Goal: Use online tool/utility: Utilize a website feature to perform a specific function

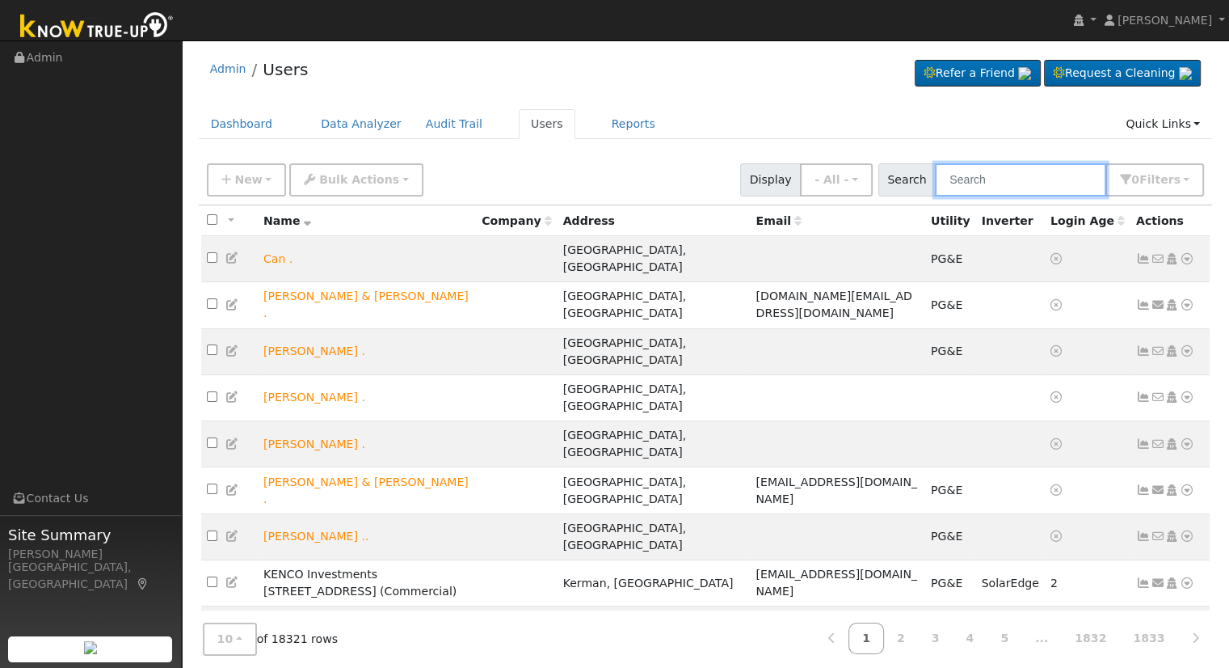
click at [1008, 171] on input "text" at bounding box center [1020, 179] width 171 height 33
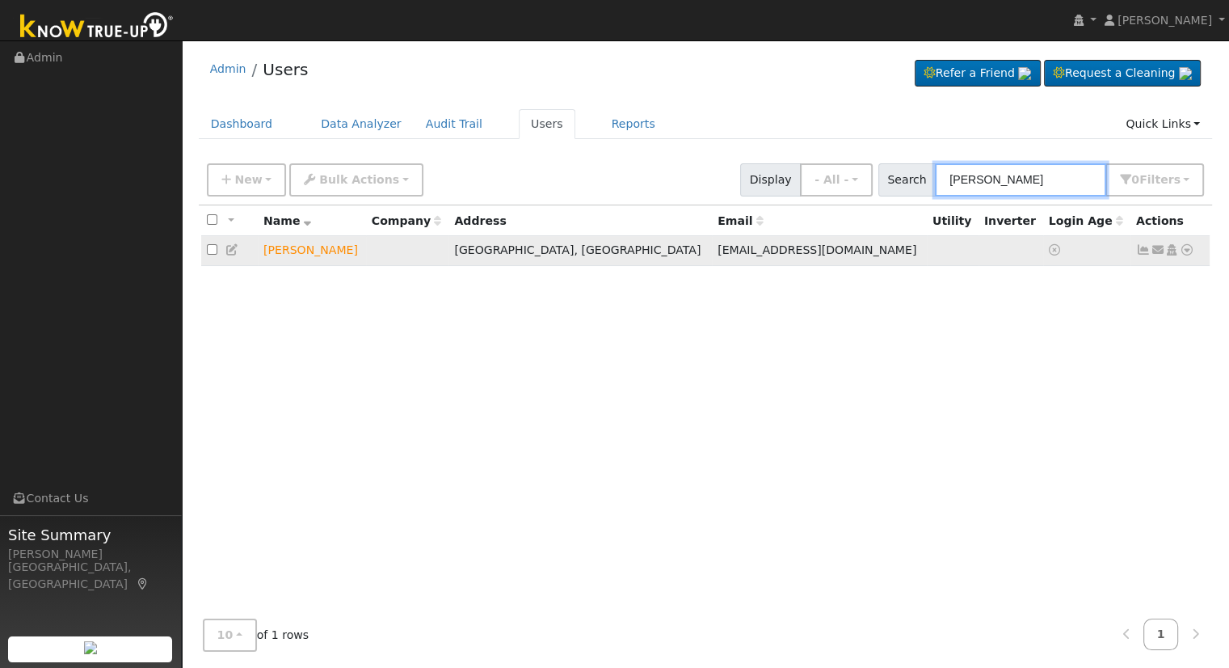
type input "[PERSON_NAME]"
click at [1186, 250] on icon at bounding box center [1187, 249] width 15 height 11
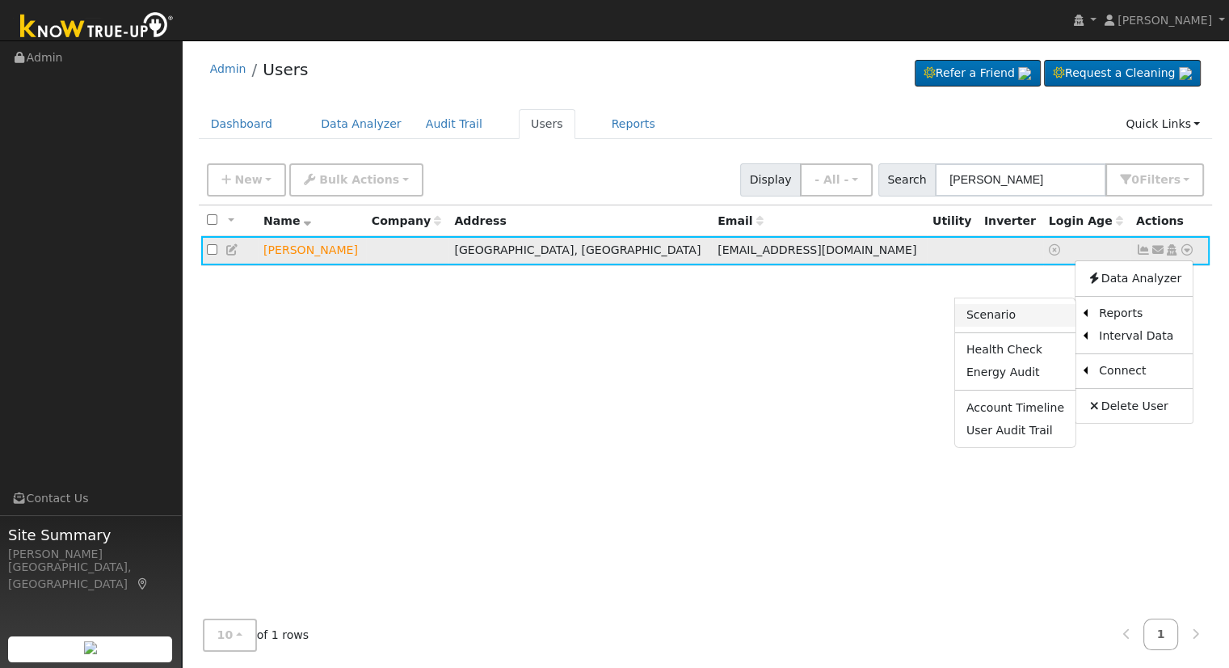
click at [1029, 312] on link "Scenario" at bounding box center [1015, 315] width 120 height 23
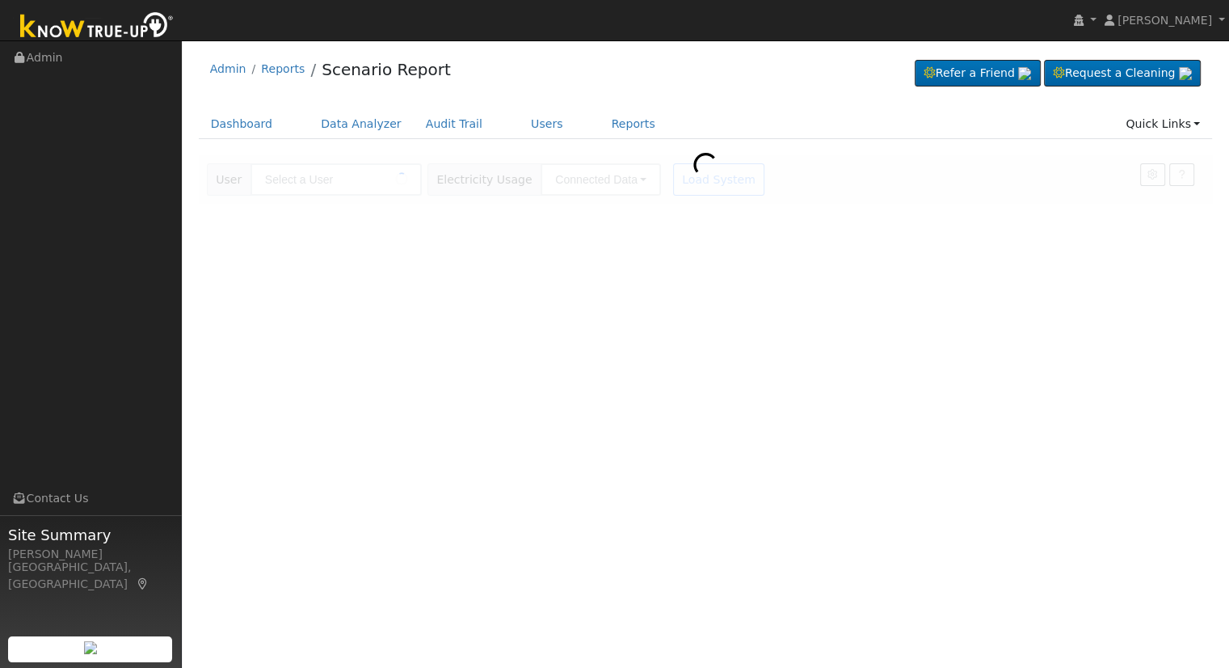
type input "[PERSON_NAME]"
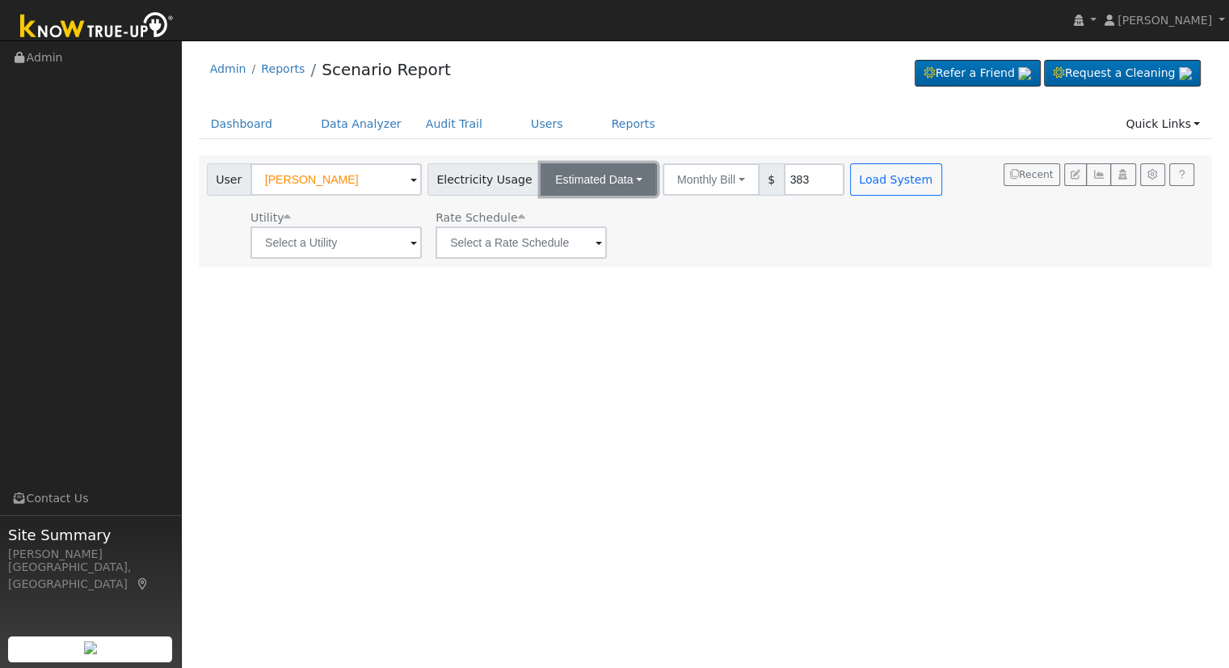
click at [590, 183] on button "Estimated Data" at bounding box center [599, 179] width 116 height 32
click at [723, 196] on div "User [PERSON_NAME] Account Default Account Default Account [STREET_ADDRESS][PER…" at bounding box center [576, 210] width 745 height 95
click at [711, 175] on button "Monthly Bill" at bounding box center [711, 179] width 97 height 32
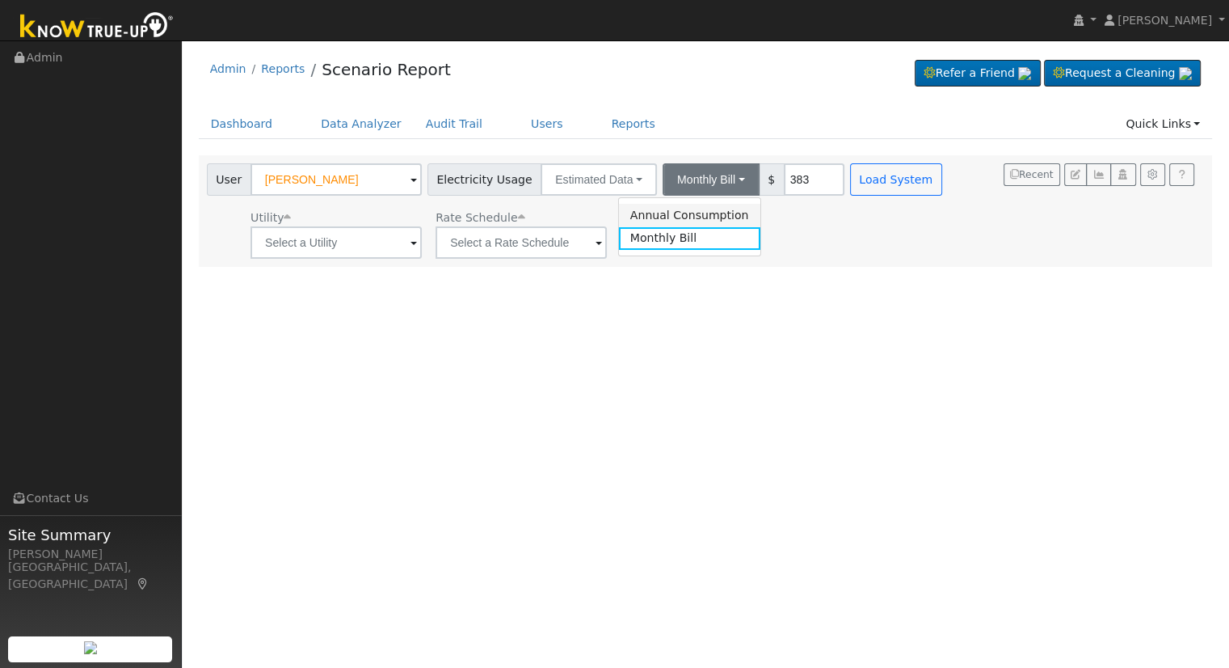
click at [676, 218] on link "Annual Consumption" at bounding box center [689, 215] width 141 height 23
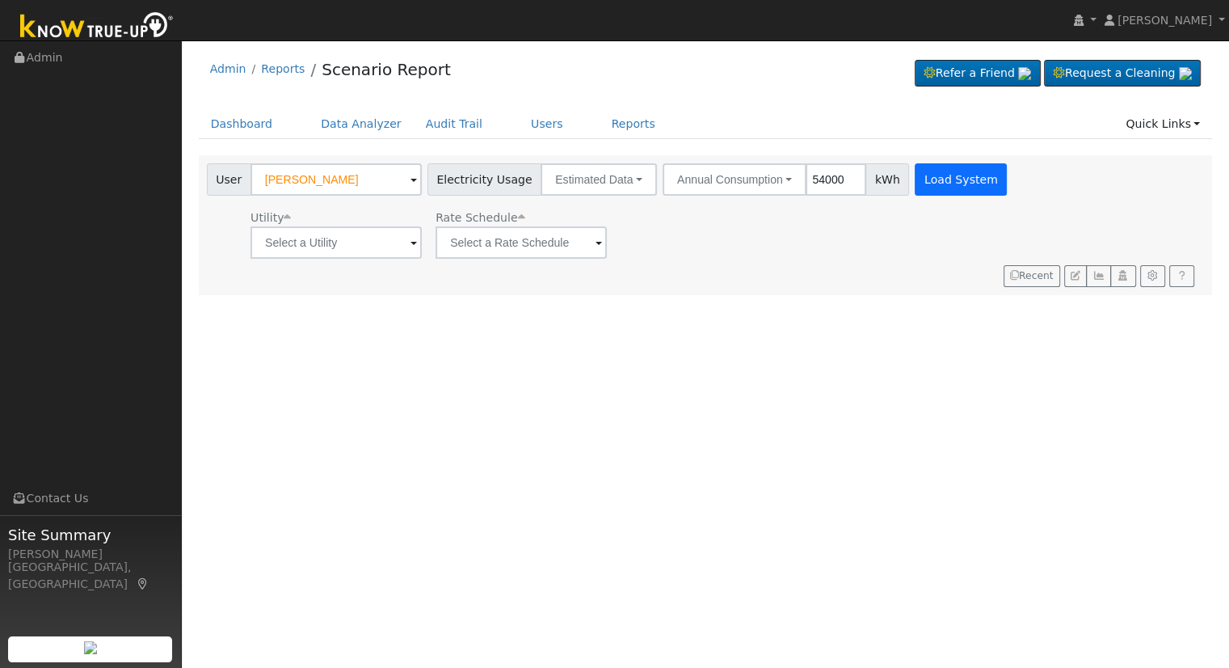
type input "54000"
click at [954, 169] on button "Load System" at bounding box center [961, 179] width 92 height 32
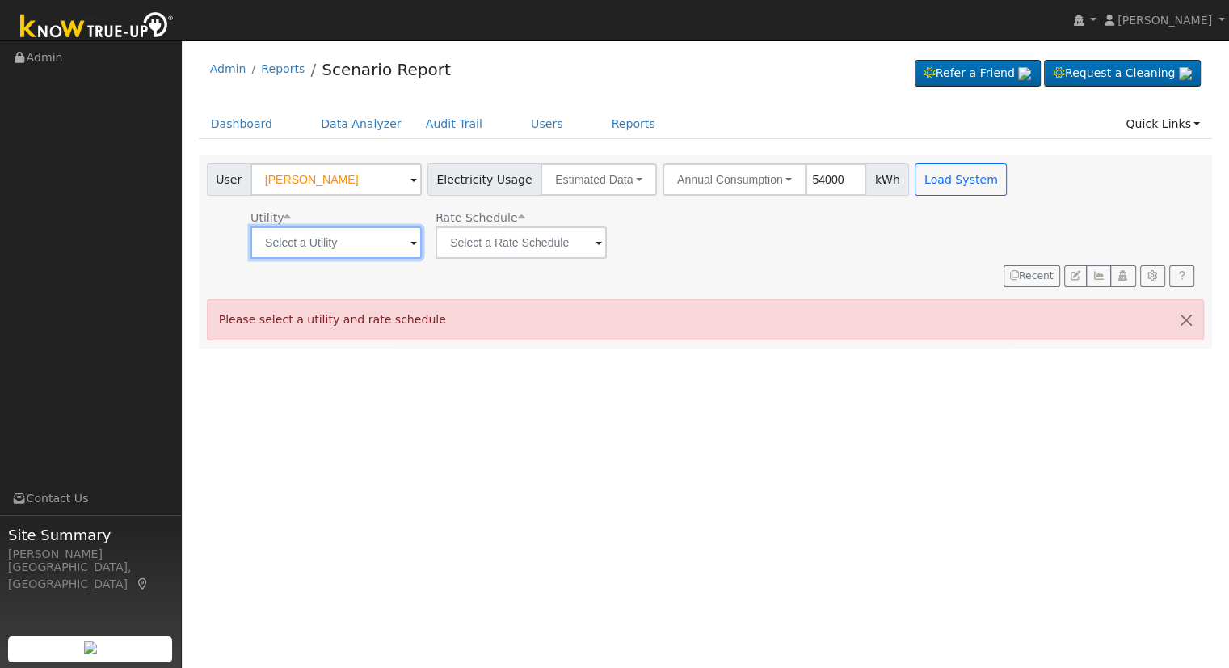
click at [365, 233] on input "text" at bounding box center [336, 242] width 171 height 32
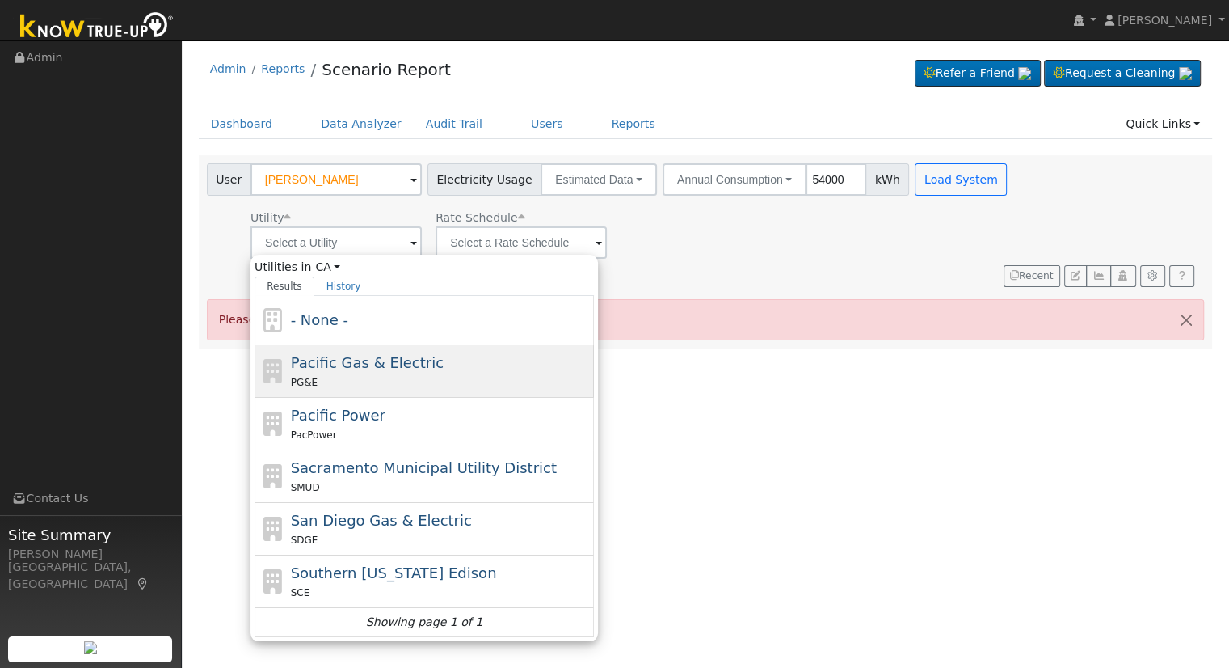
click at [394, 369] on span "Pacific Gas & Electric" at bounding box center [367, 362] width 153 height 17
type input "Pacific Gas & Electric"
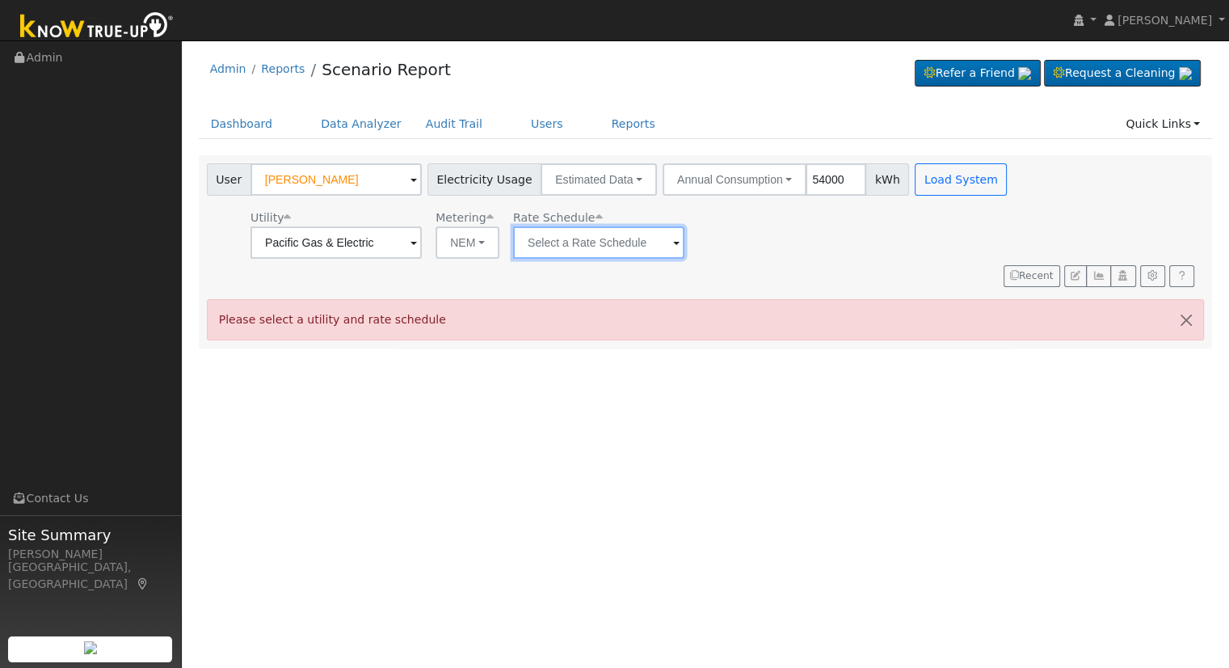
click at [603, 234] on input "text" at bounding box center [598, 242] width 171 height 32
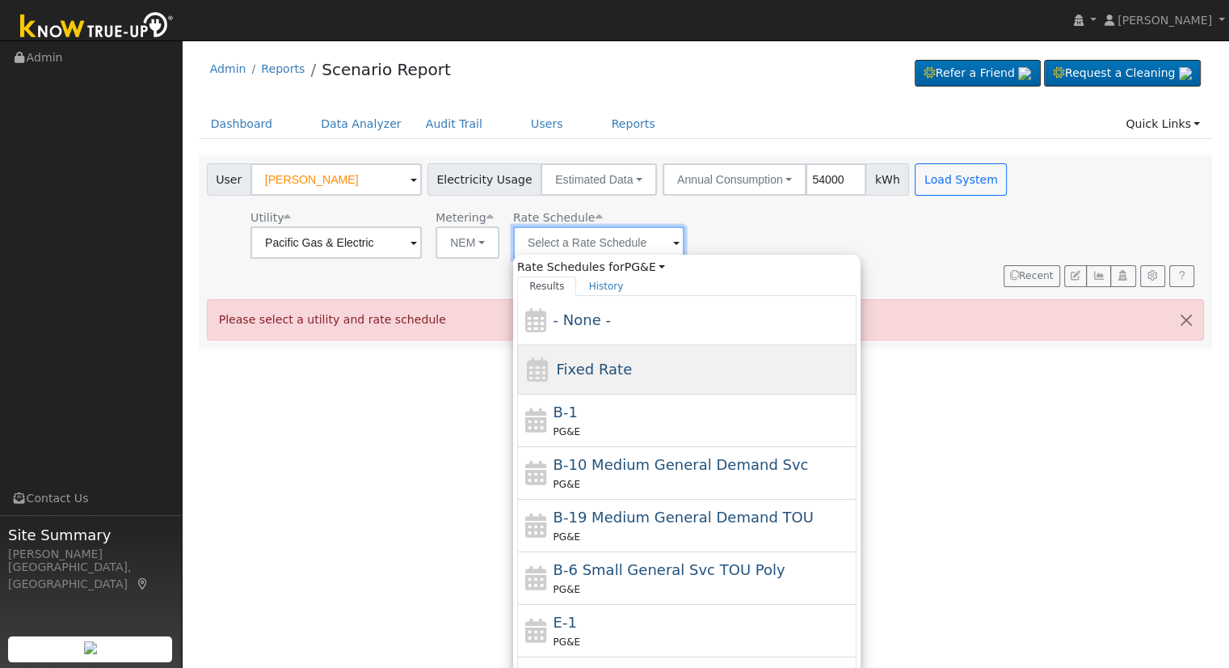
scroll to position [65, 0]
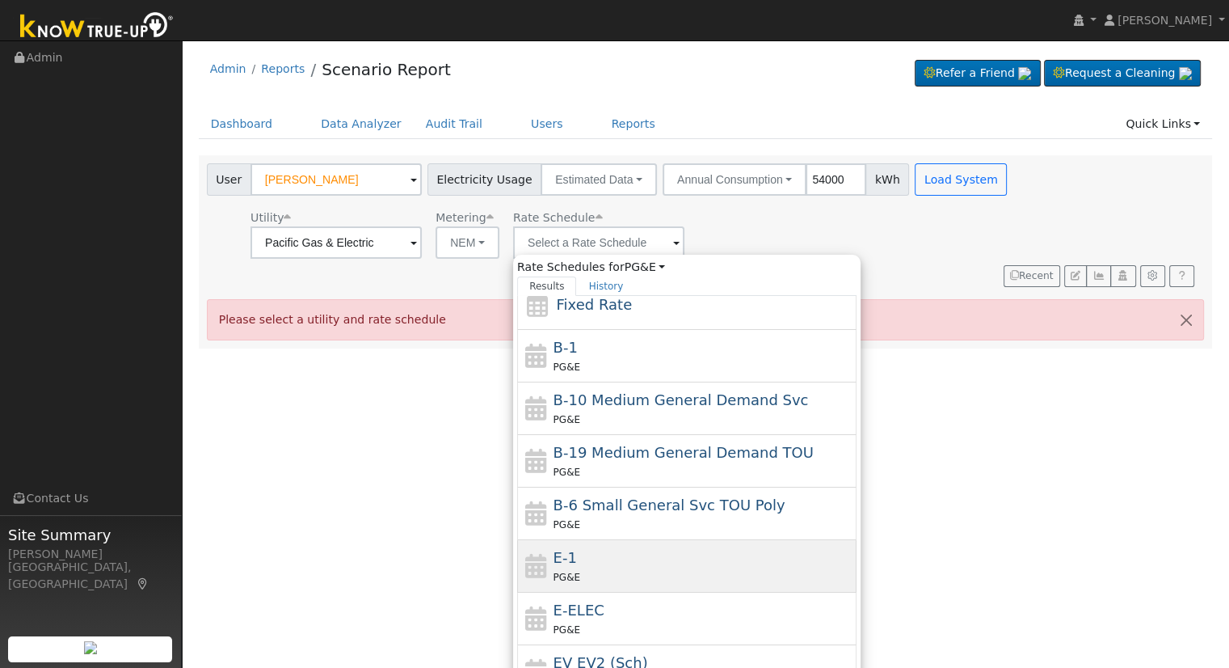
click at [598, 555] on div "E-1 PG&E" at bounding box center [704, 565] width 300 height 39
type input "E-1"
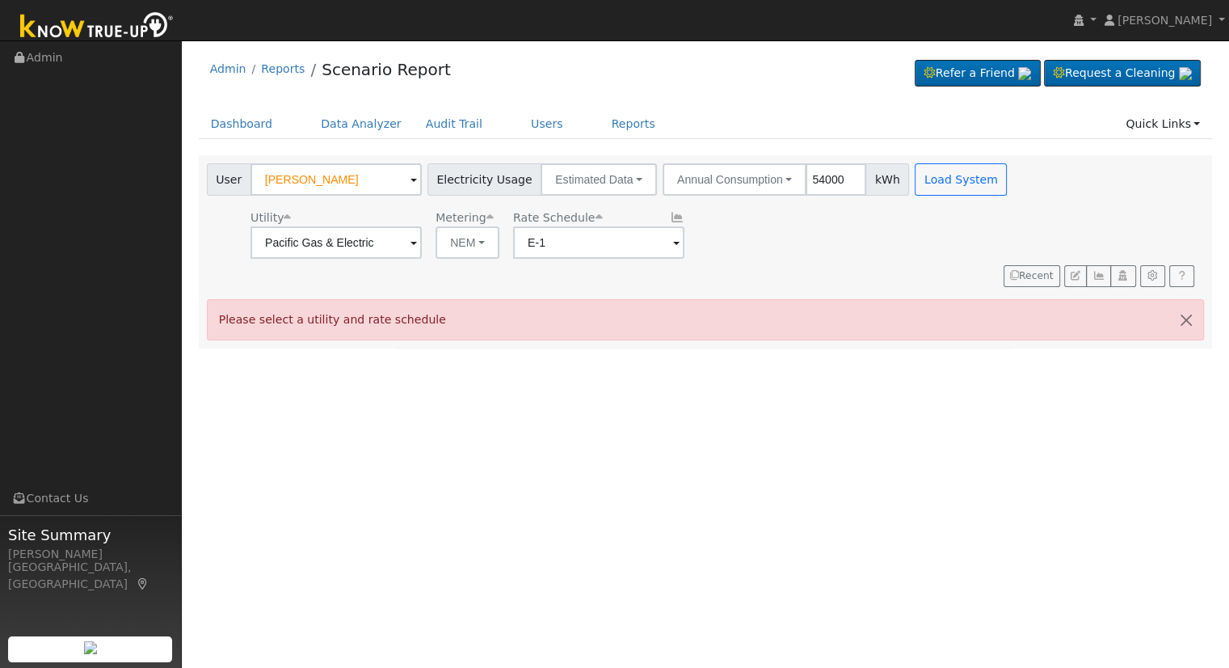
click at [415, 217] on div "Utility" at bounding box center [336, 217] width 171 height 17
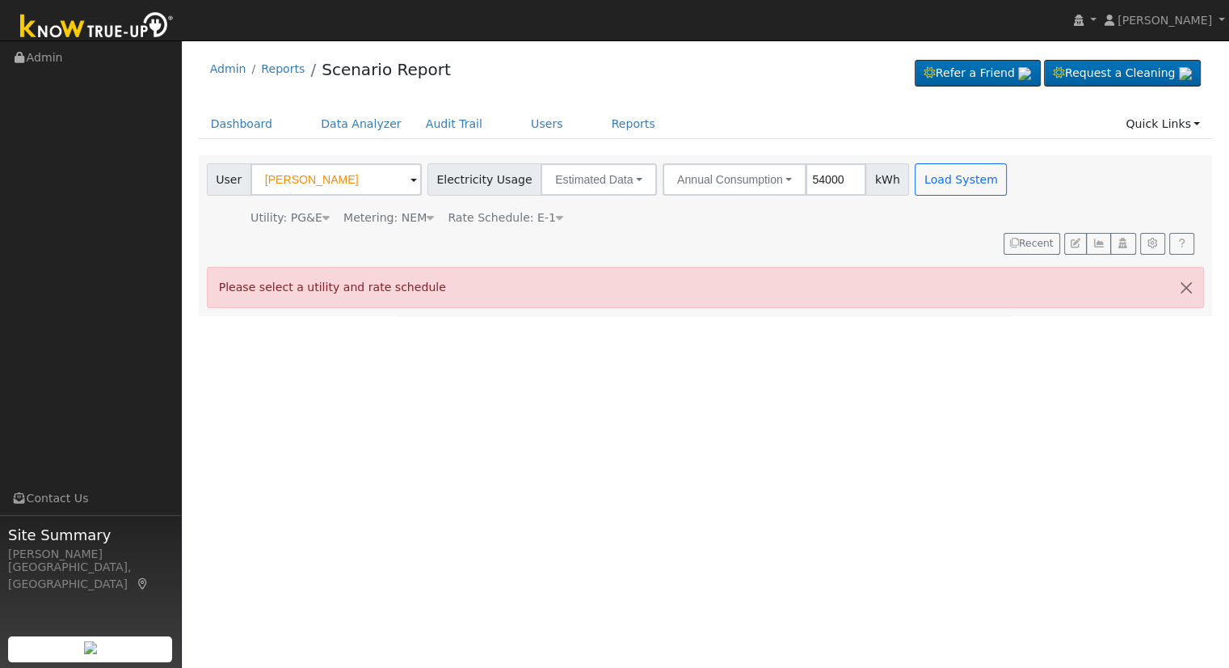
click at [323, 221] on icon at bounding box center [326, 217] width 7 height 11
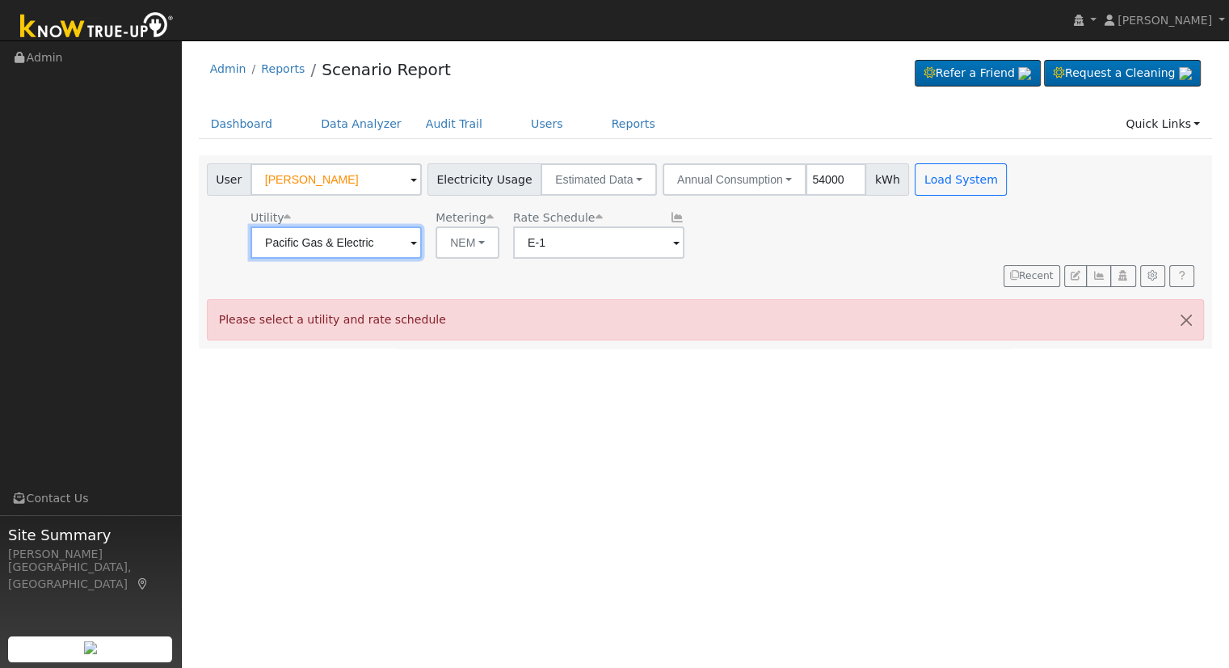
click at [358, 245] on input "Pacific Gas & Electric" at bounding box center [336, 242] width 171 height 32
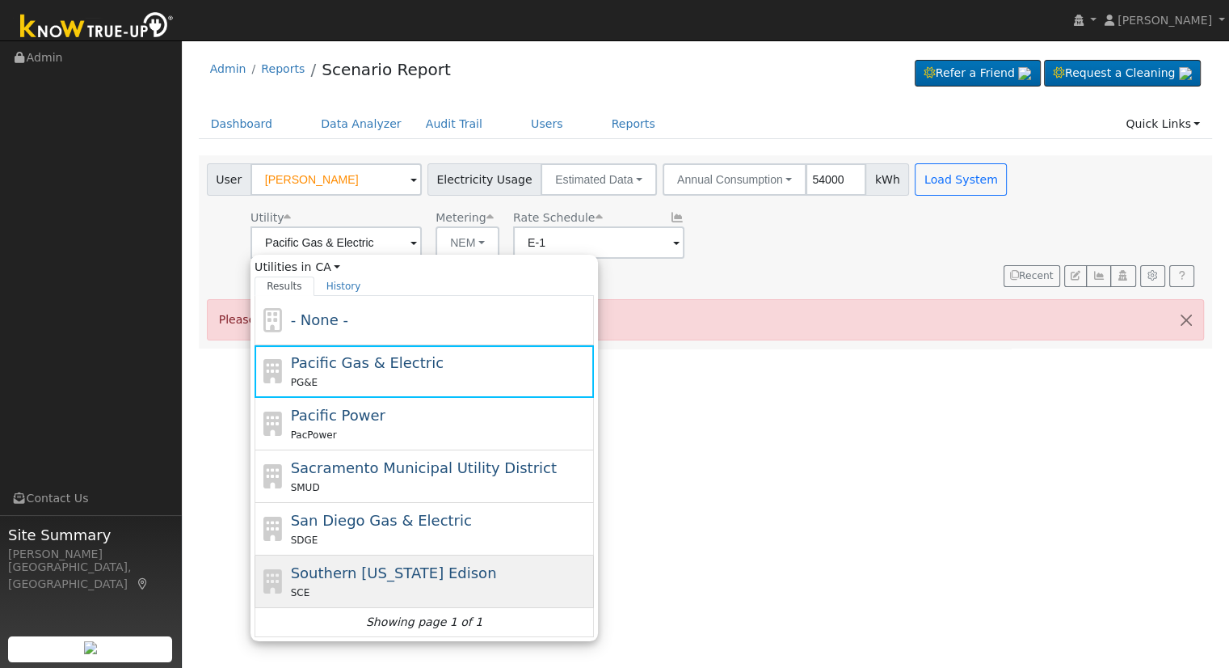
click at [362, 555] on div "Southern [US_STATE] Edison SCE" at bounding box center [425, 581] width 340 height 53
type input "Southern [US_STATE] Edison"
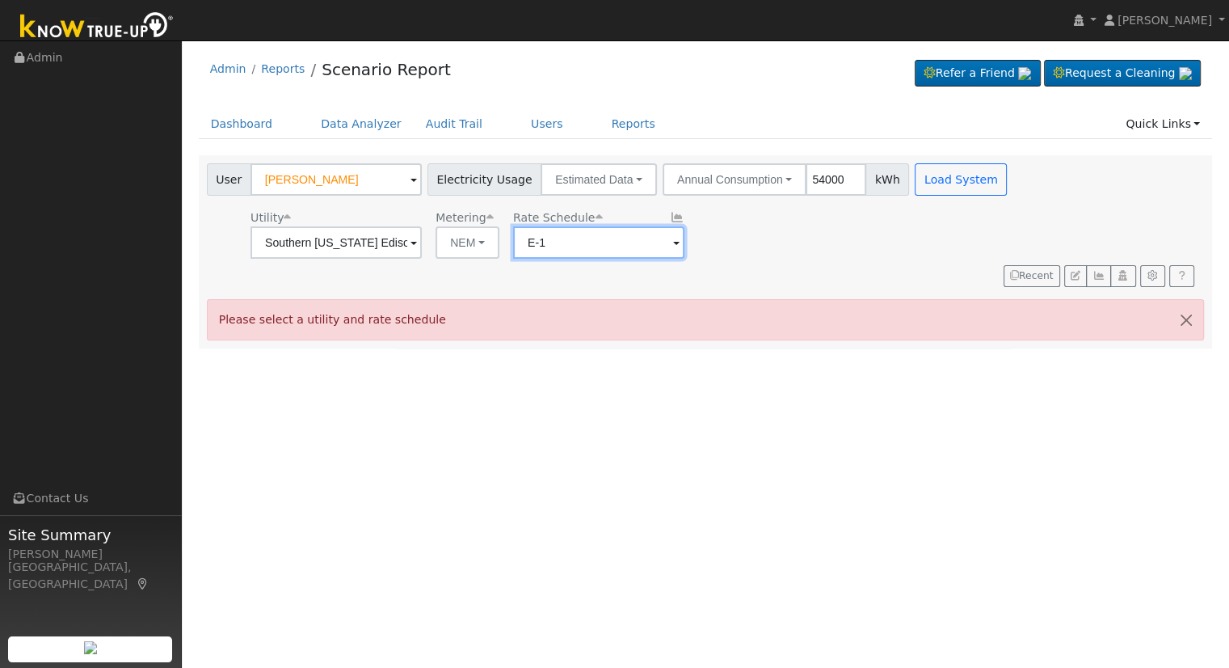
click at [601, 237] on input "E-1" at bounding box center [598, 242] width 171 height 32
click at [679, 259] on div "User [PERSON_NAME] Account Default Account Default Account [STREET_ADDRESS][PER…" at bounding box center [706, 251] width 1014 height 193
click at [540, 246] on input "E-1" at bounding box center [598, 242] width 171 height 32
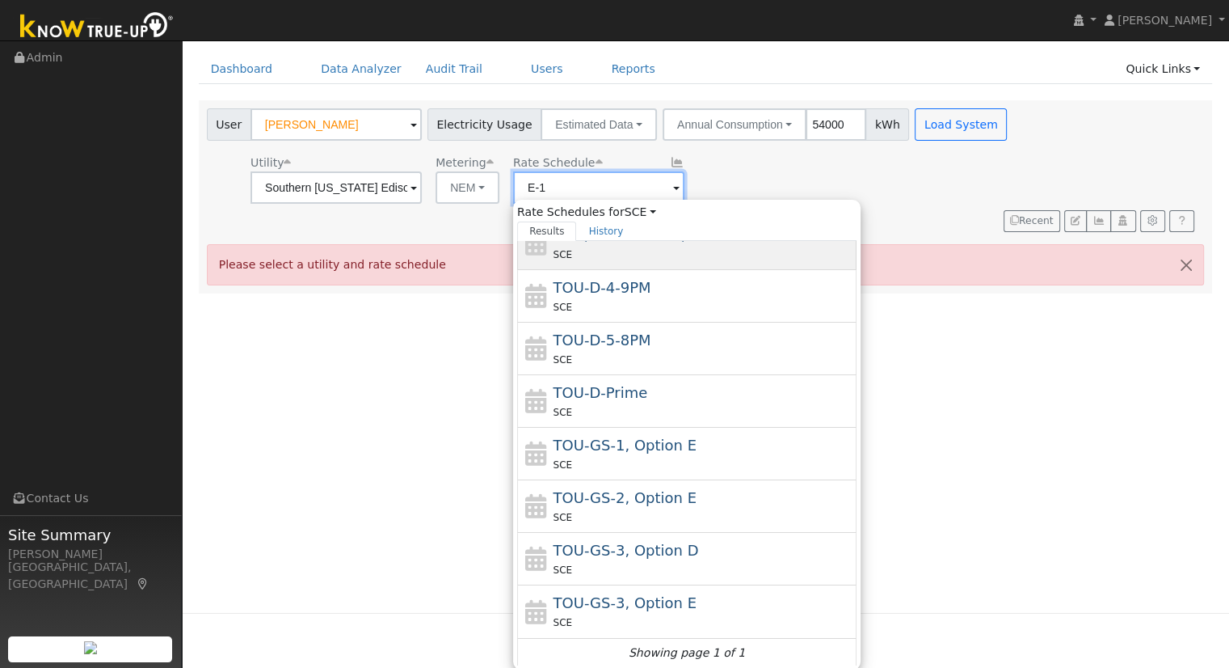
scroll to position [55, 0]
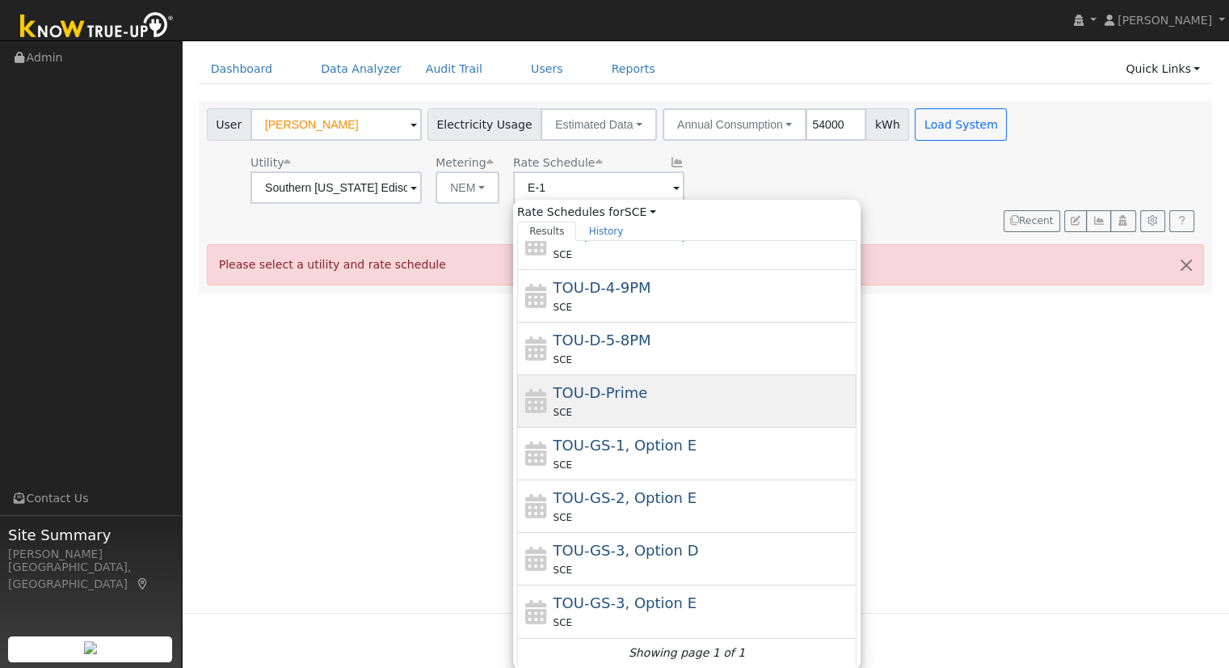
click at [631, 410] on div "SCE" at bounding box center [704, 411] width 300 height 17
type input "TOU-D-Prime"
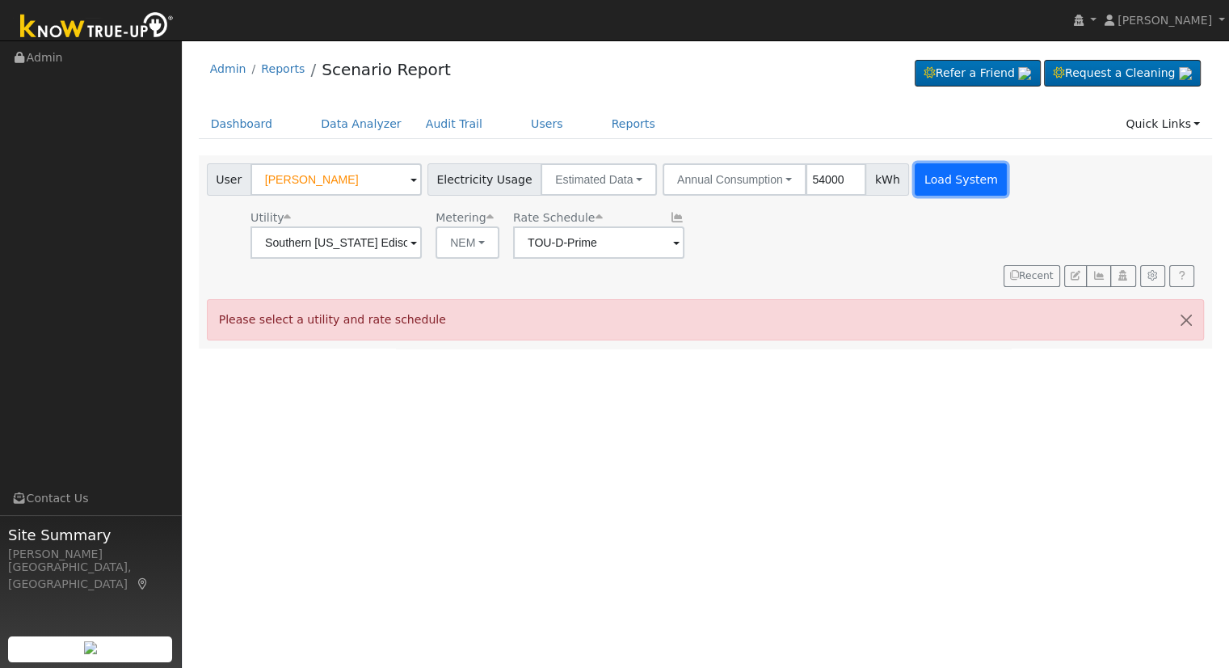
click at [915, 163] on button "Load System" at bounding box center [961, 179] width 92 height 32
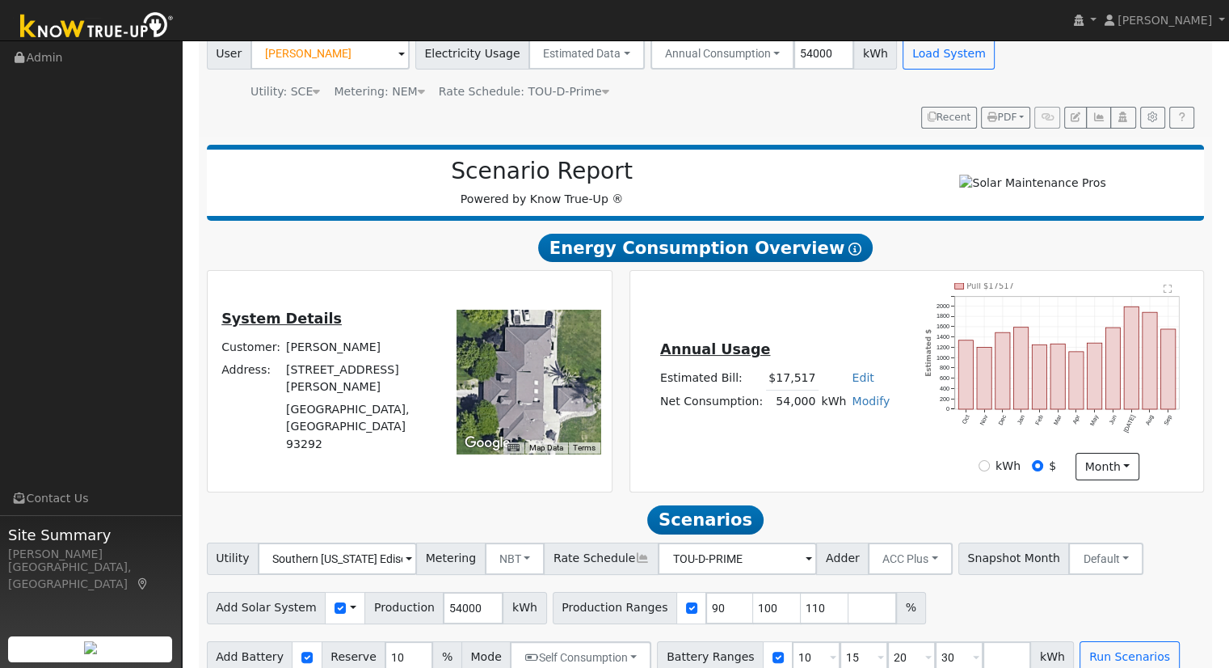
scroll to position [154, 0]
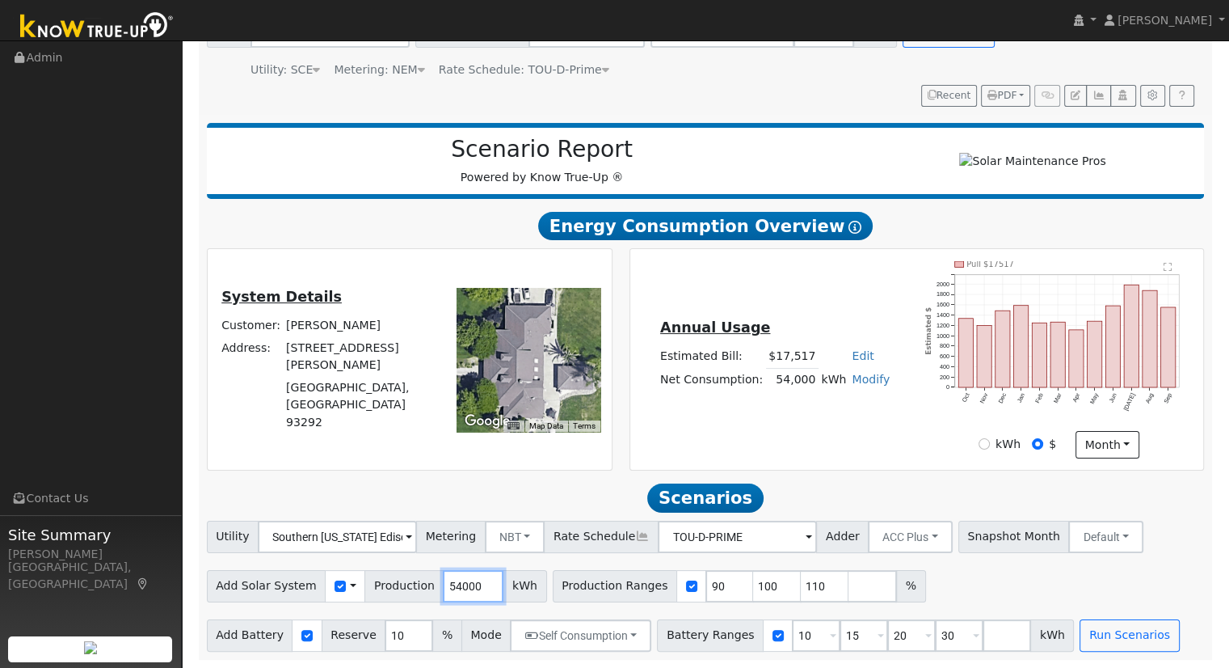
click at [446, 586] on input "54000" at bounding box center [473, 586] width 61 height 32
type input "57986"
click at [677, 595] on div at bounding box center [692, 586] width 30 height 32
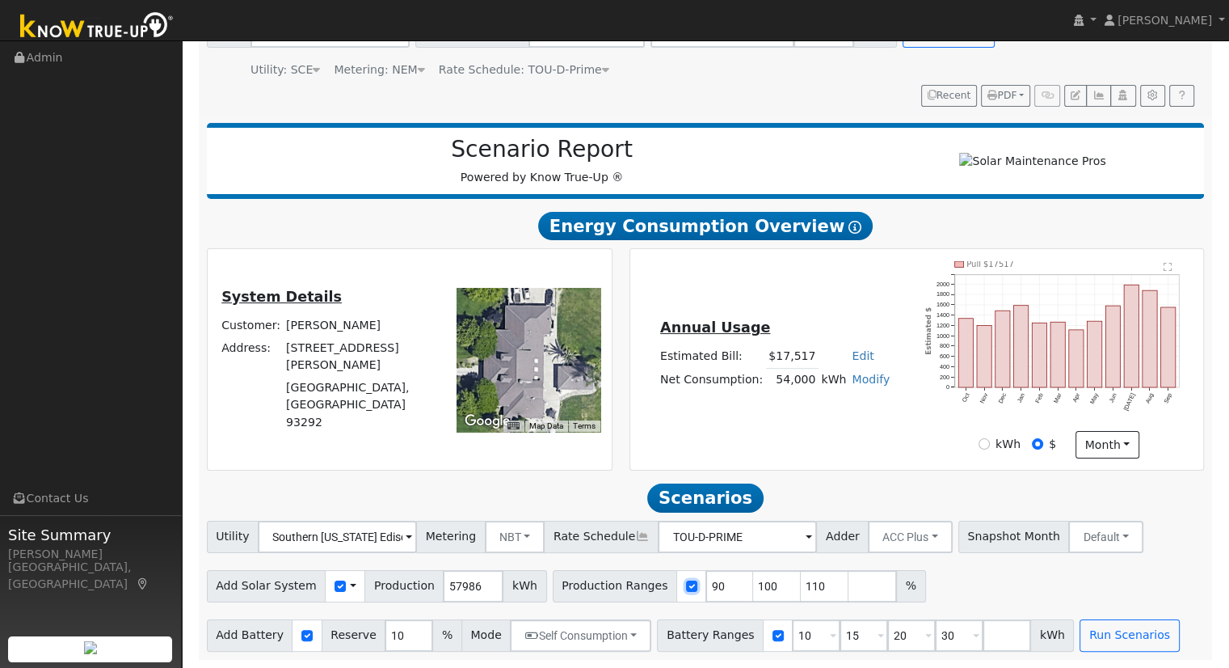
click at [686, 583] on input "checkbox" at bounding box center [691, 585] width 11 height 11
checkbox input "false"
click at [792, 638] on input "10" at bounding box center [816, 635] width 49 height 32
type input "15"
type input "20"
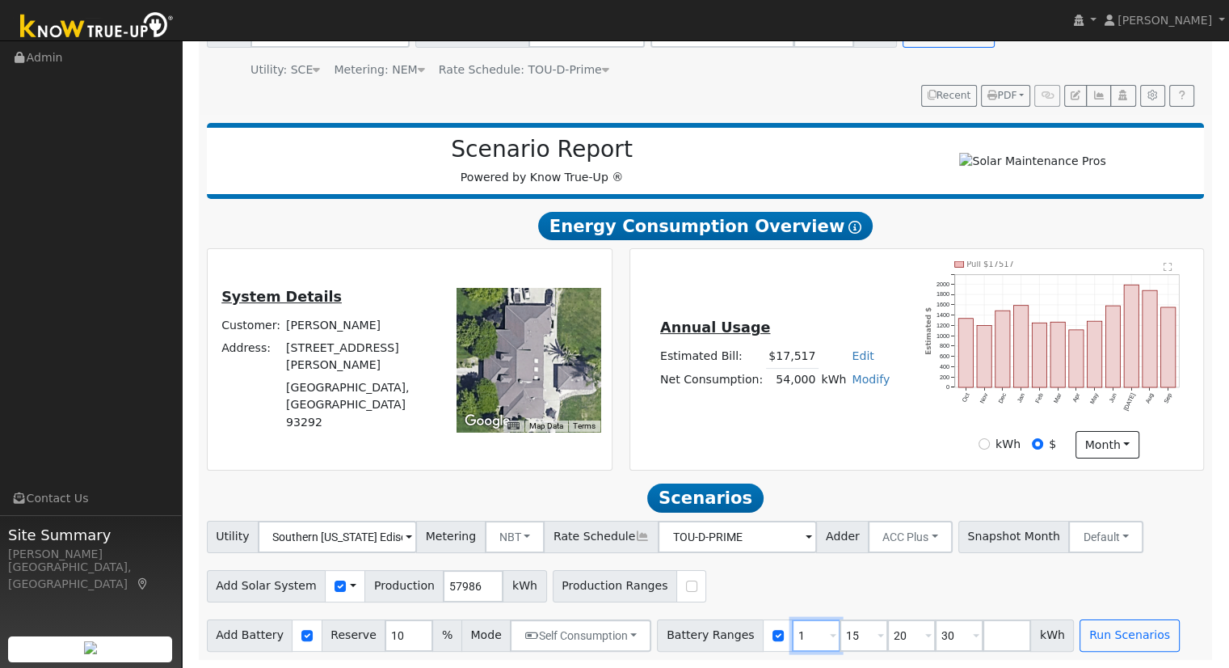
type input "30"
type input "20"
type input "30"
type input "3"
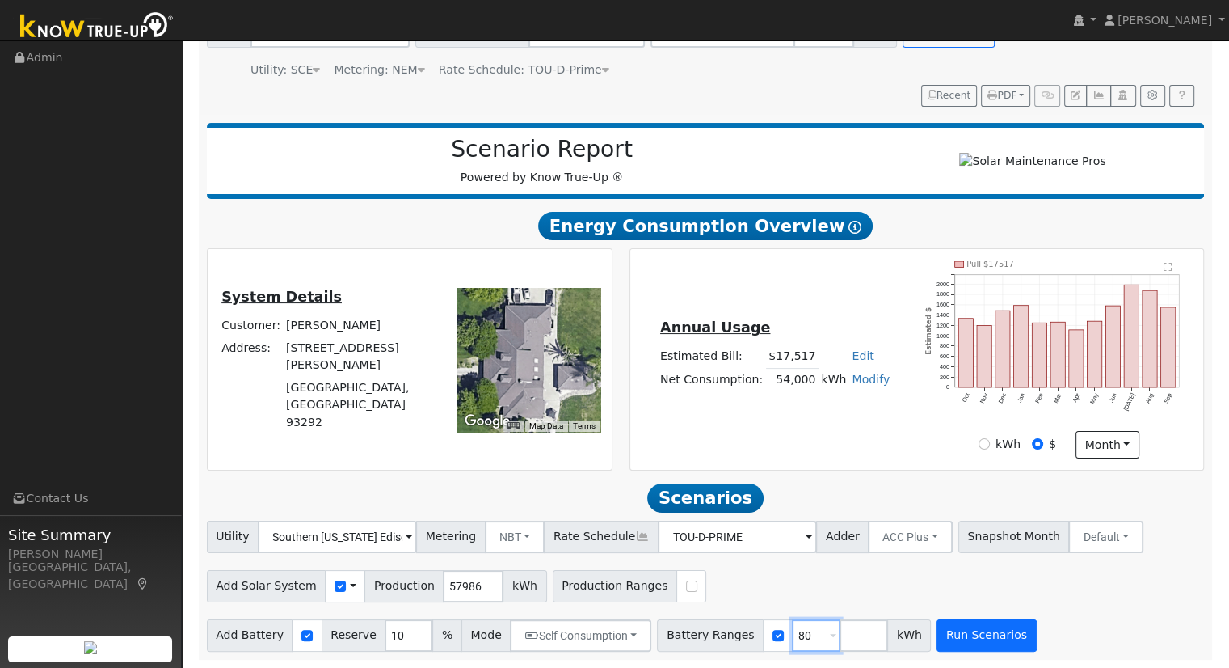
type input "80"
click at [946, 647] on button "Run Scenarios" at bounding box center [986, 635] width 99 height 32
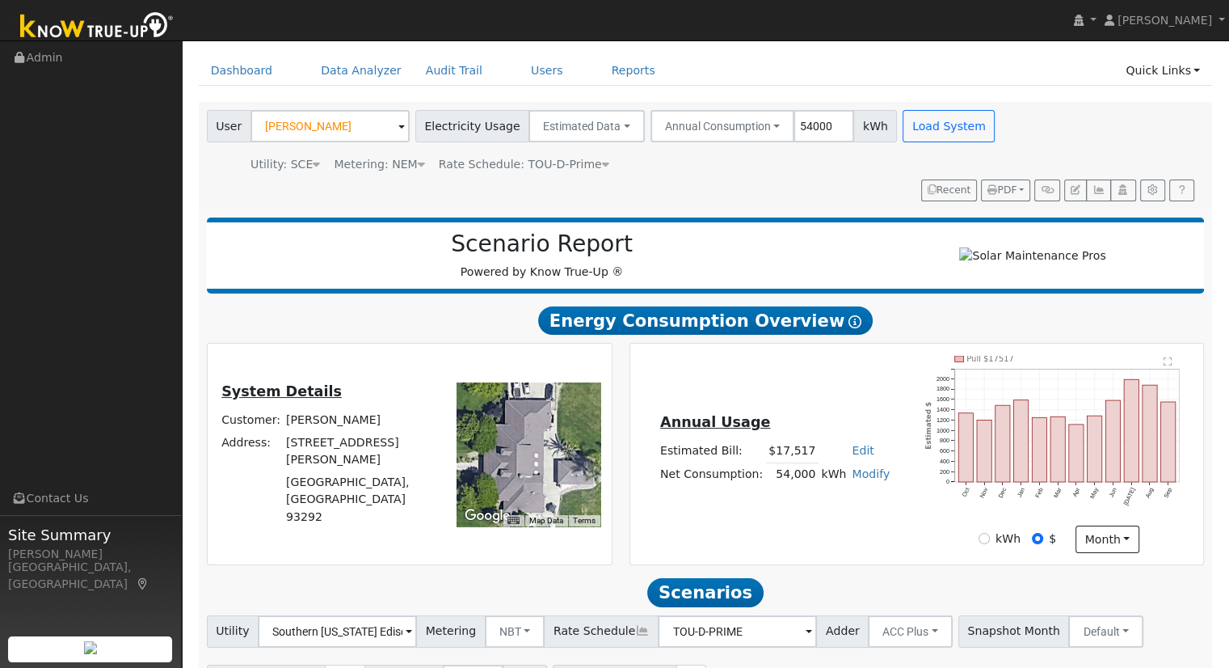
scroll to position [52, 0]
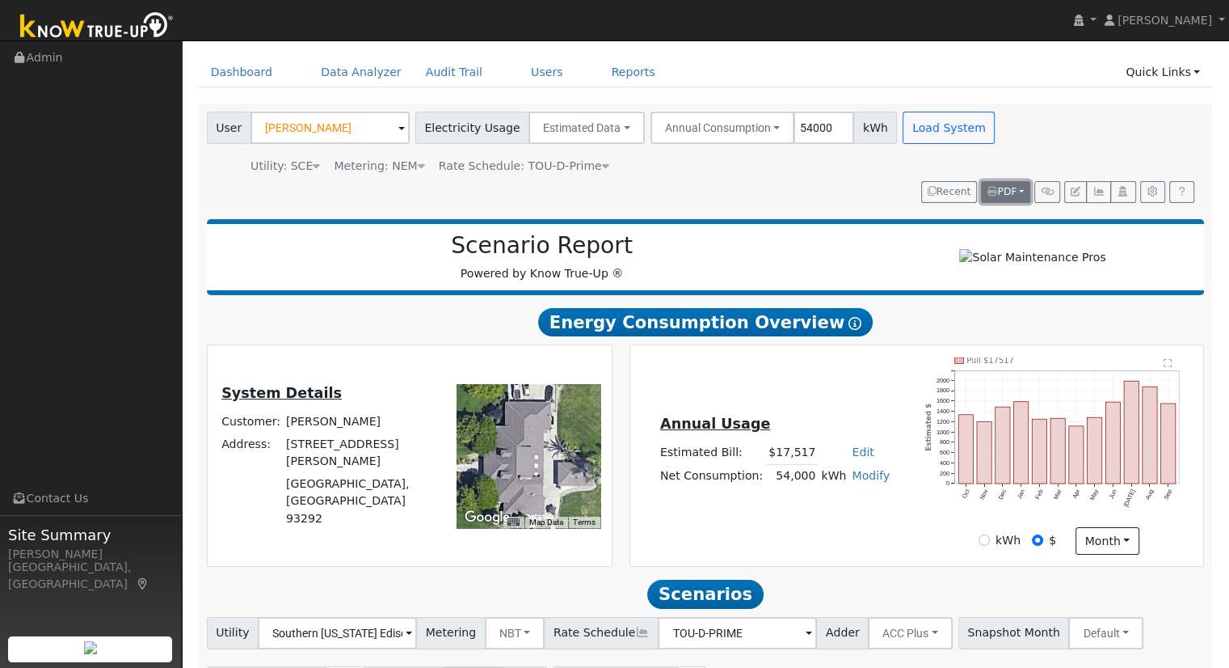
click at [1022, 181] on button "PDF" at bounding box center [1005, 192] width 49 height 23
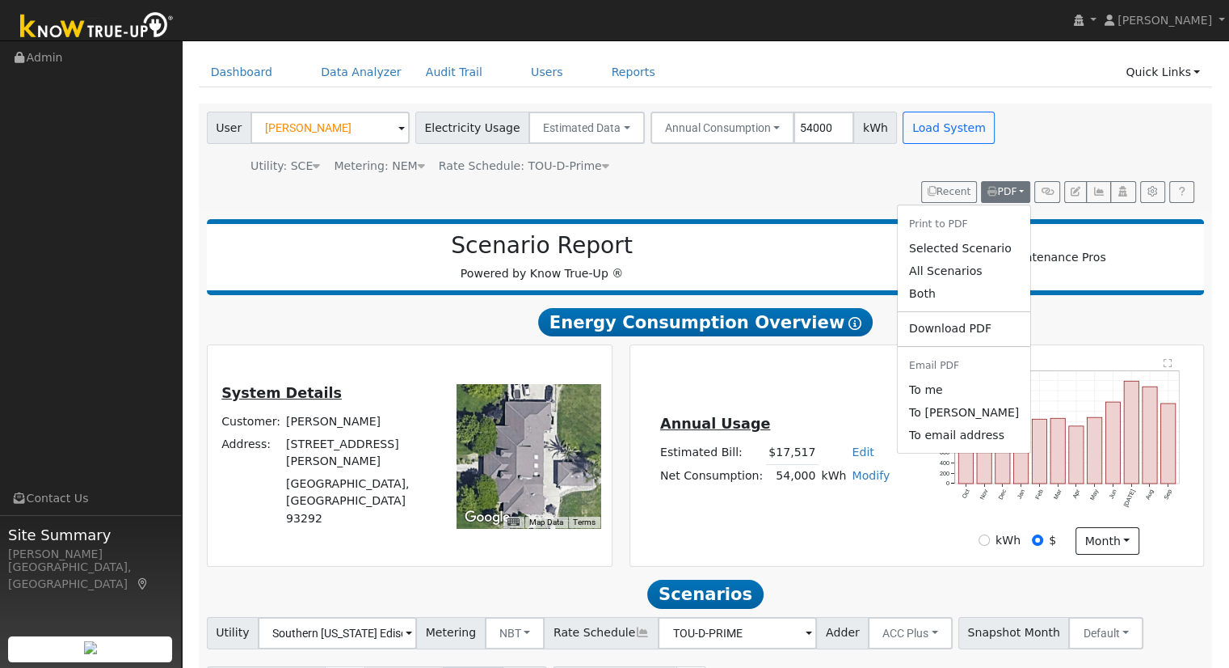
click at [980, 247] on link "Selected Scenario" at bounding box center [964, 248] width 133 height 23
